Goal: Find specific page/section: Find specific page/section

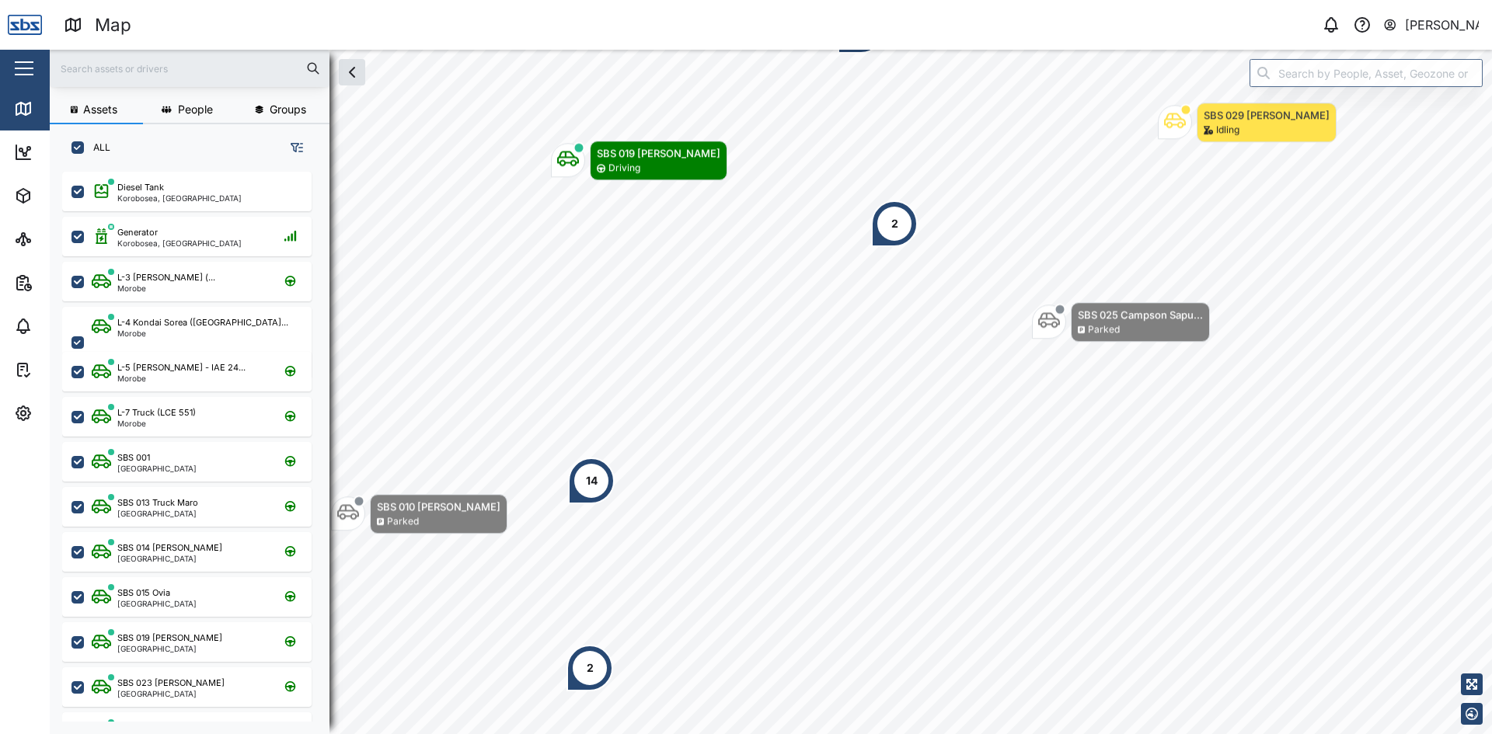
scroll to position [544, 243]
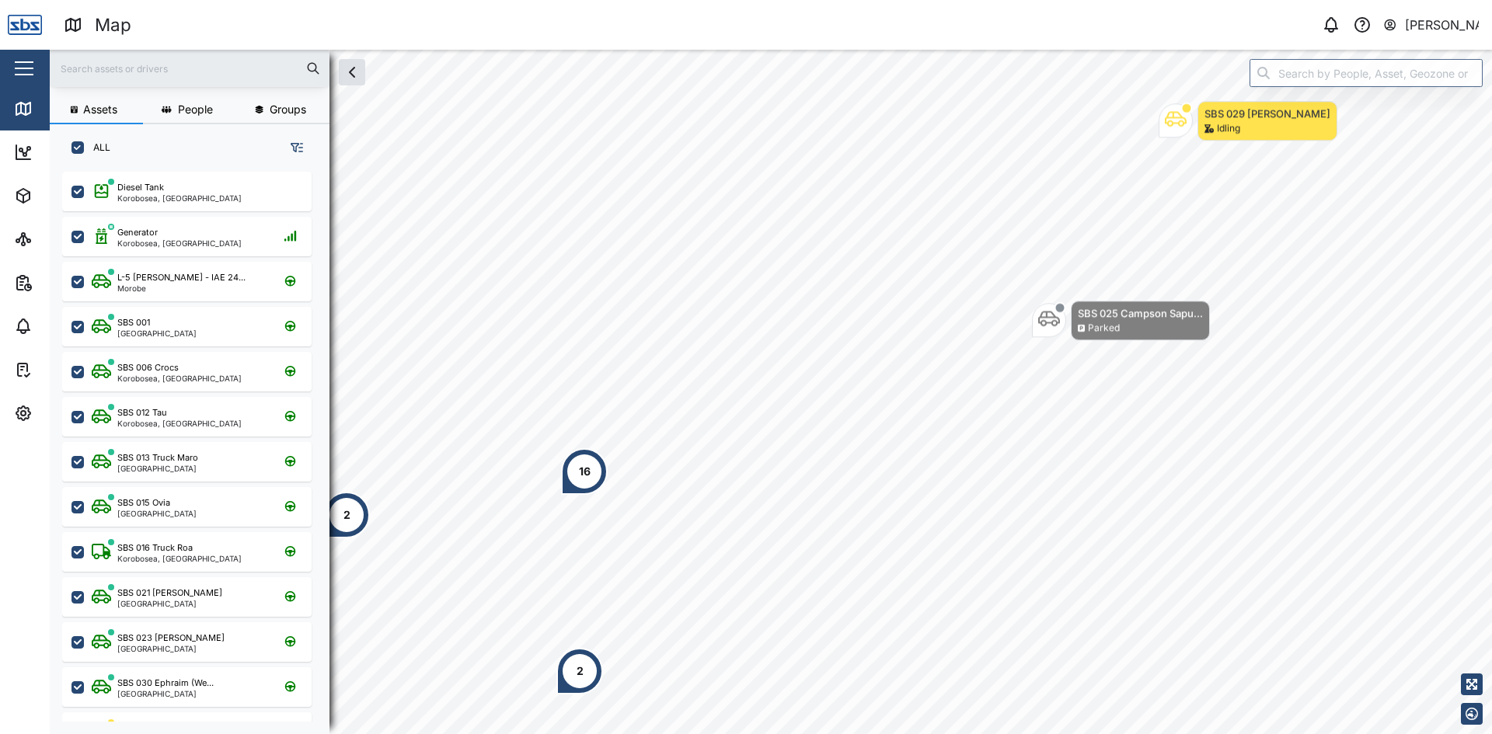
click at [127, 68] on input "text" at bounding box center [189, 68] width 261 height 23
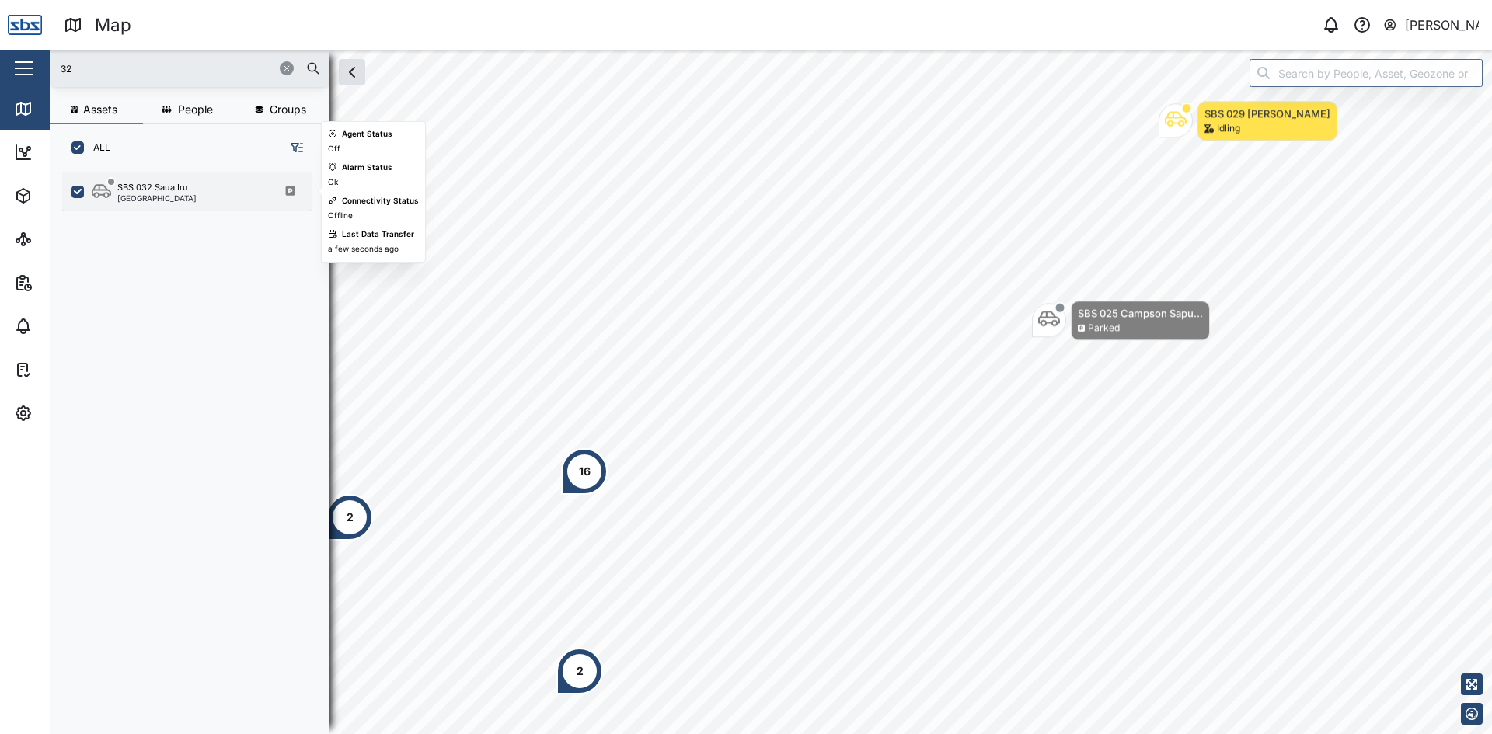
type input "32"
click at [120, 172] on div "SBS 032 Saua Iru [GEOGRAPHIC_DATA]" at bounding box center [186, 192] width 249 height 40
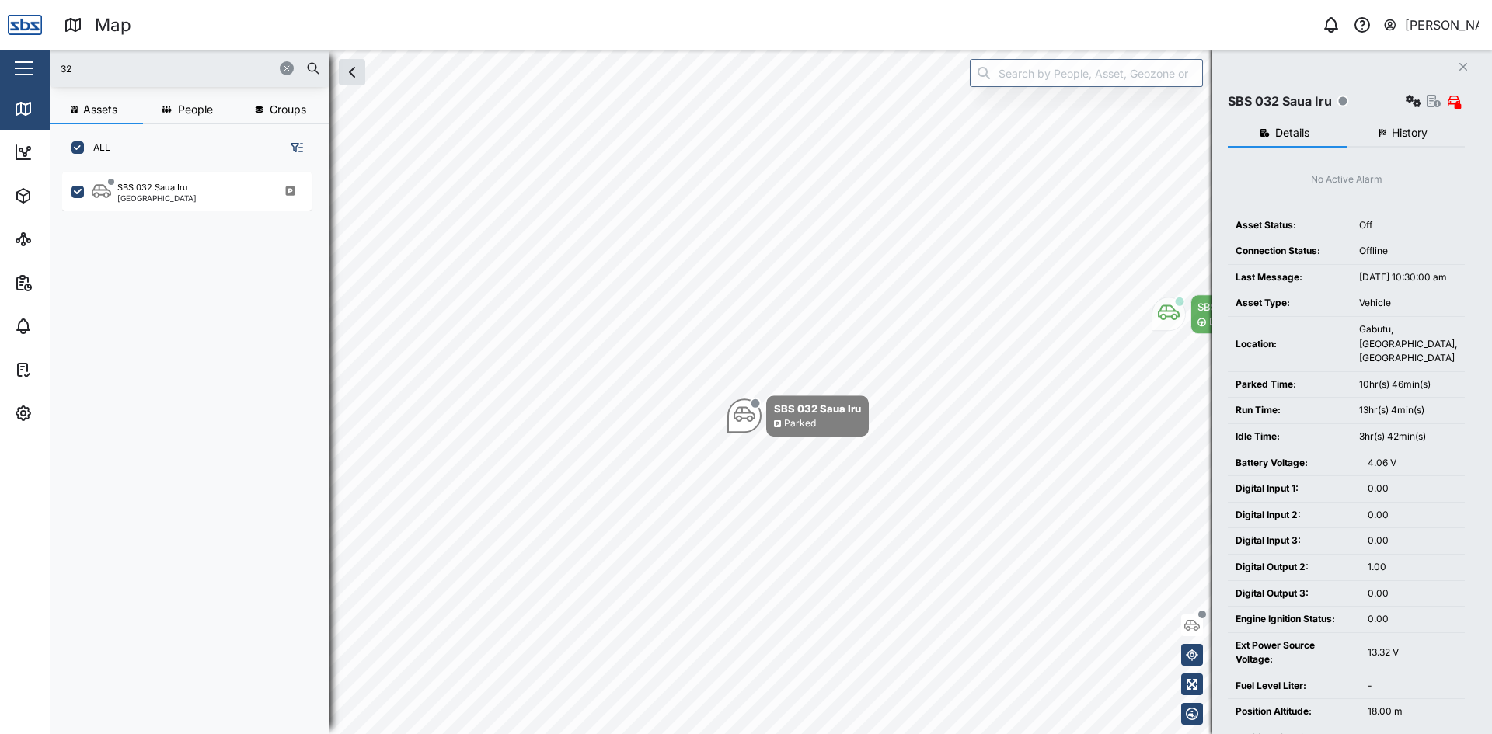
click at [1466, 65] on icon "button" at bounding box center [1464, 67] width 8 height 8
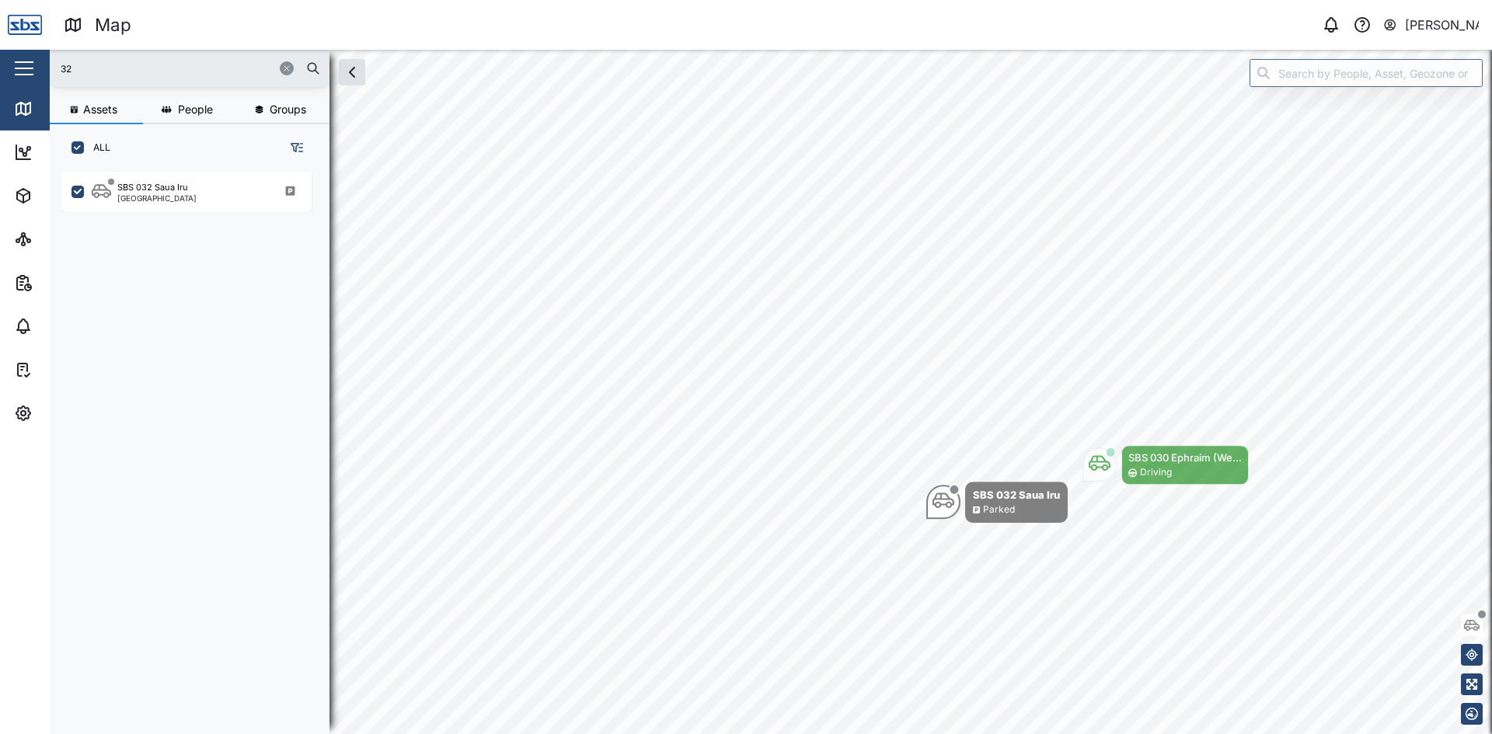
click at [287, 65] on icon "button" at bounding box center [286, 68] width 9 height 9
